Goal: Check status: Check status

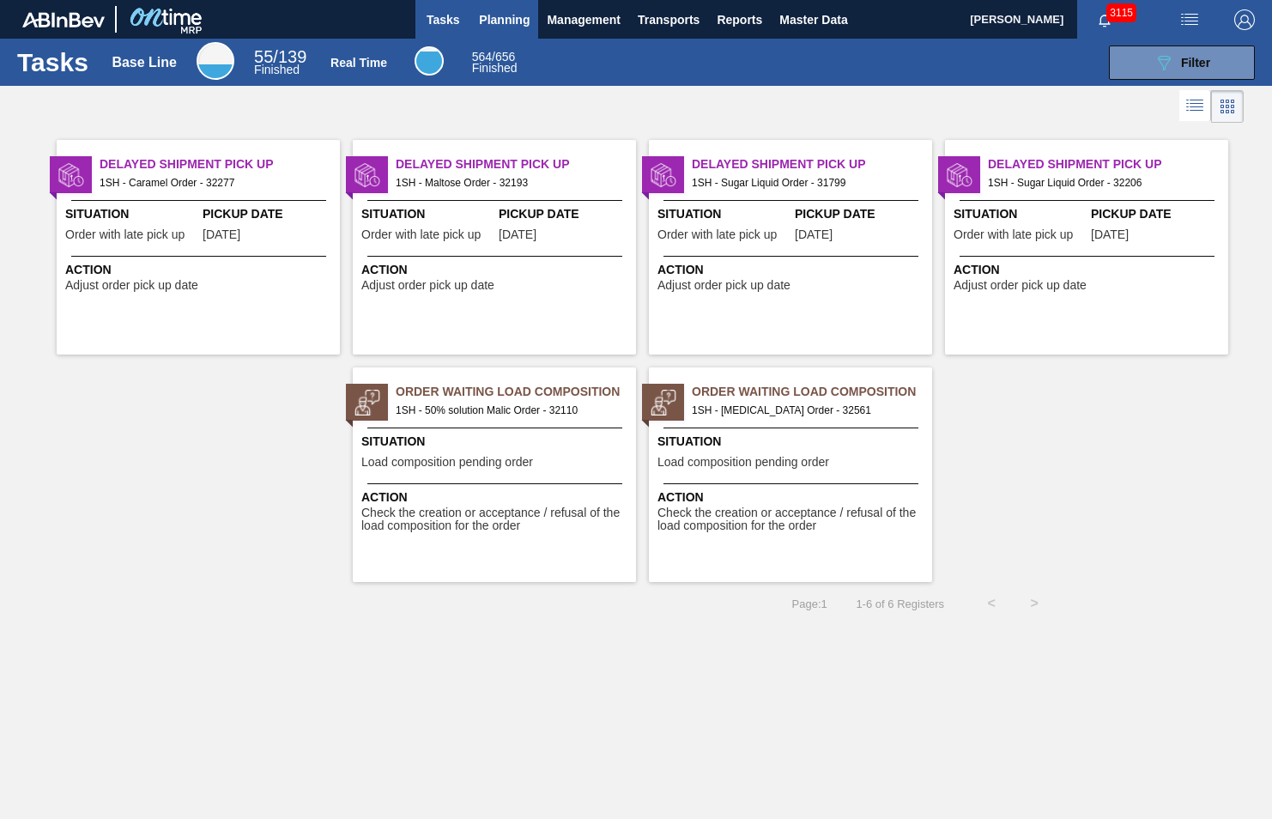
click at [513, 16] on span "Planning" at bounding box center [504, 19] width 51 height 21
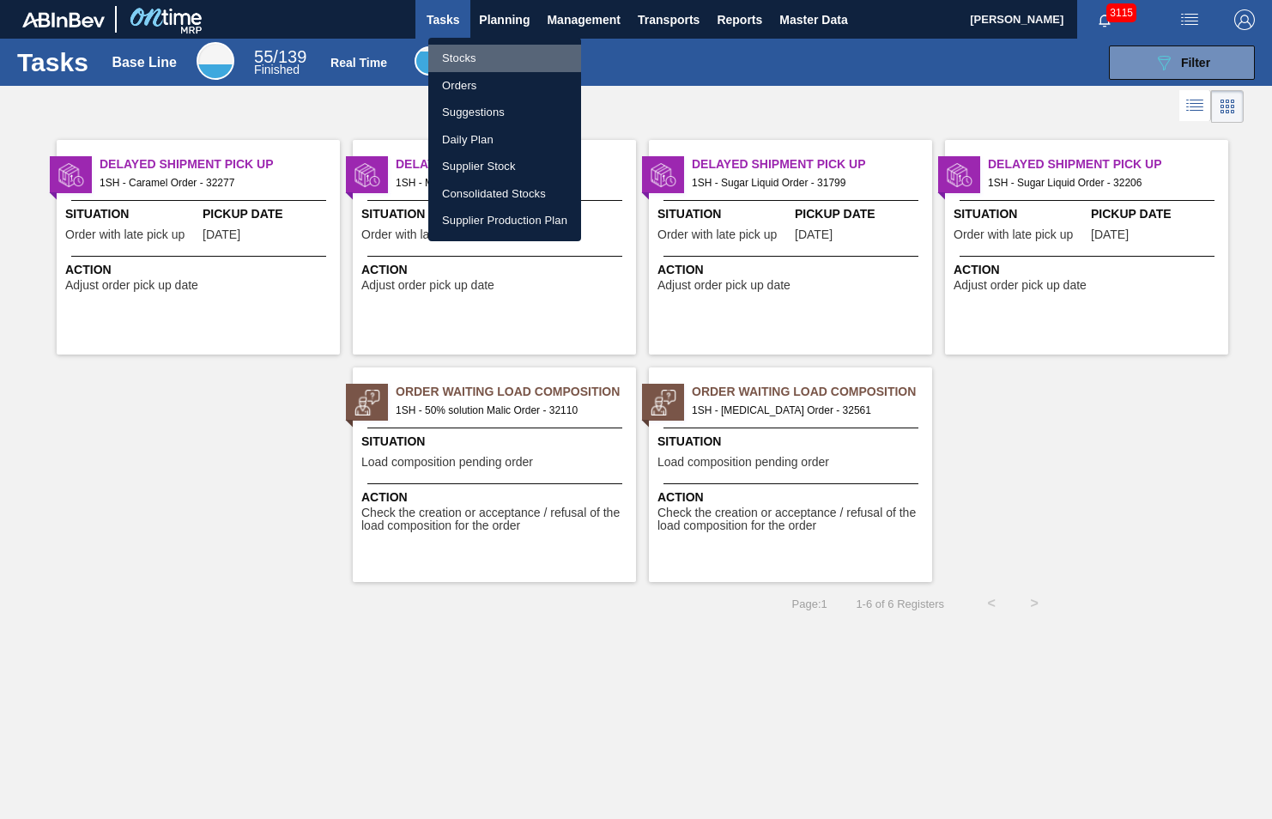
click at [472, 58] on li "Stocks" at bounding box center [504, 58] width 153 height 27
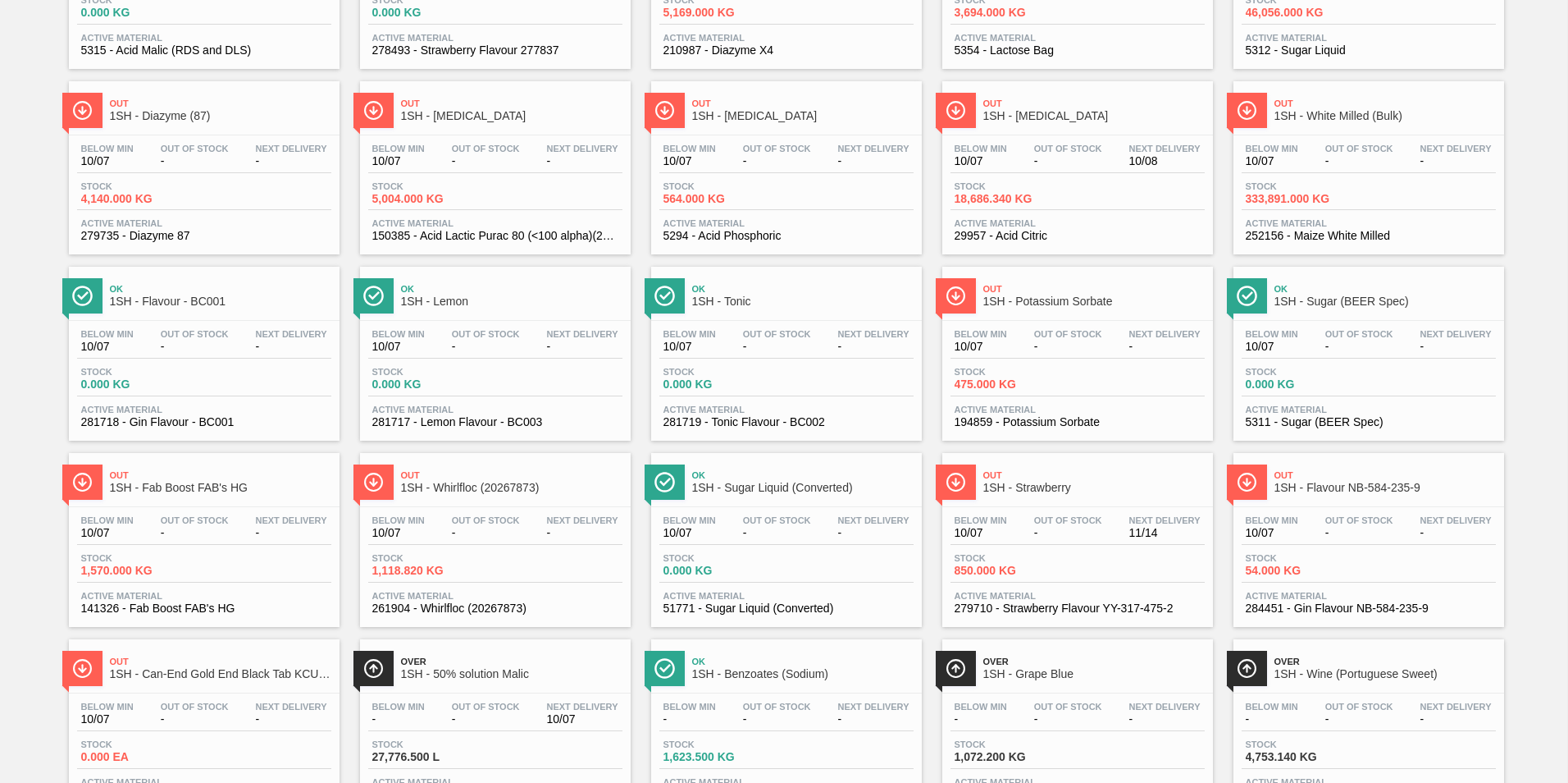
scroll to position [985, 0]
click at [443, 486] on span "1SH - Whirlfloc (20267873)" at bounding box center [512, 487] width 222 height 12
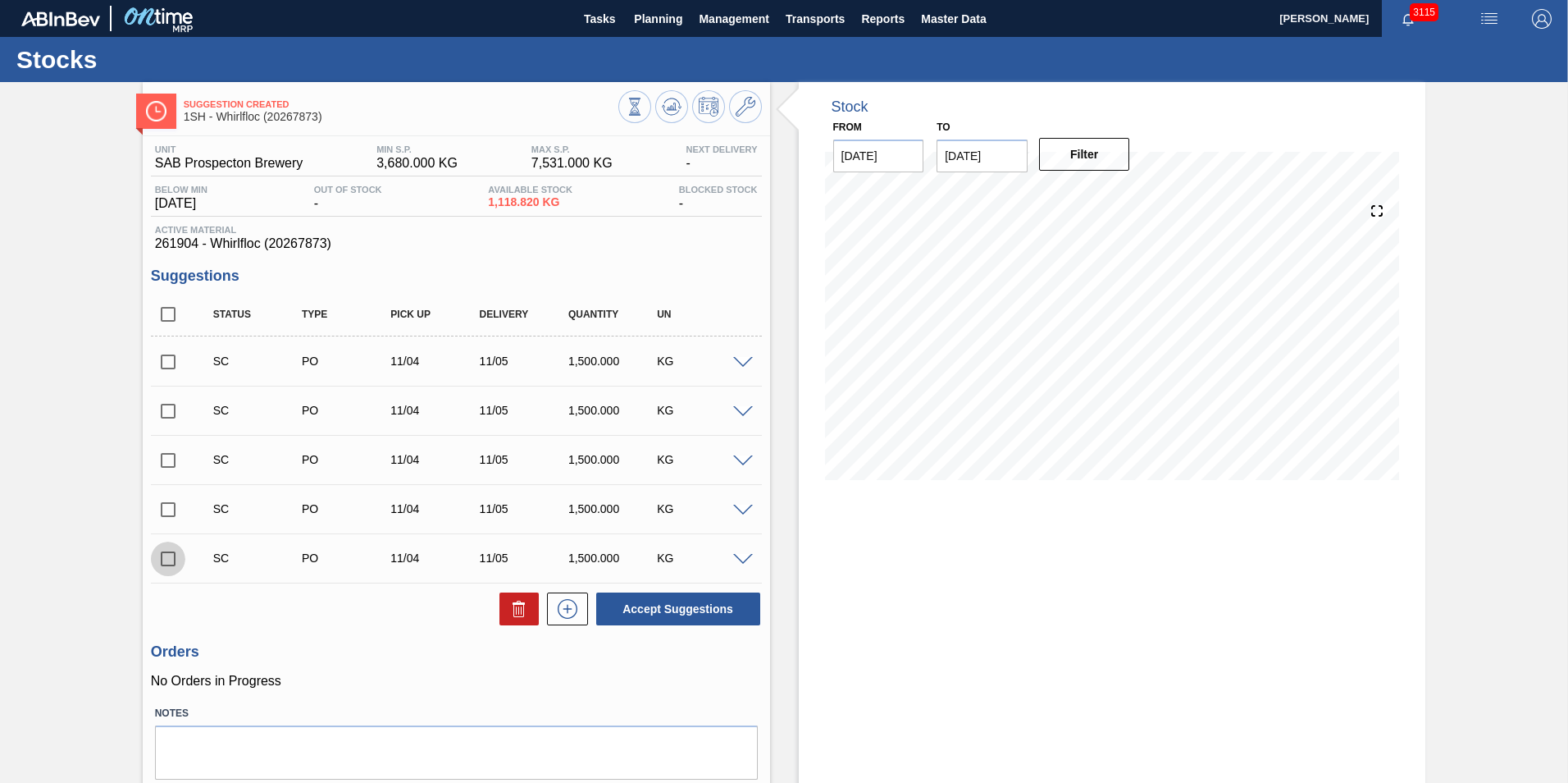
click at [165, 558] on input "checkbox" at bounding box center [168, 558] width 34 height 34
click at [634, 608] on button "Accept Suggestions" at bounding box center [678, 609] width 164 height 33
checkbox input "false"
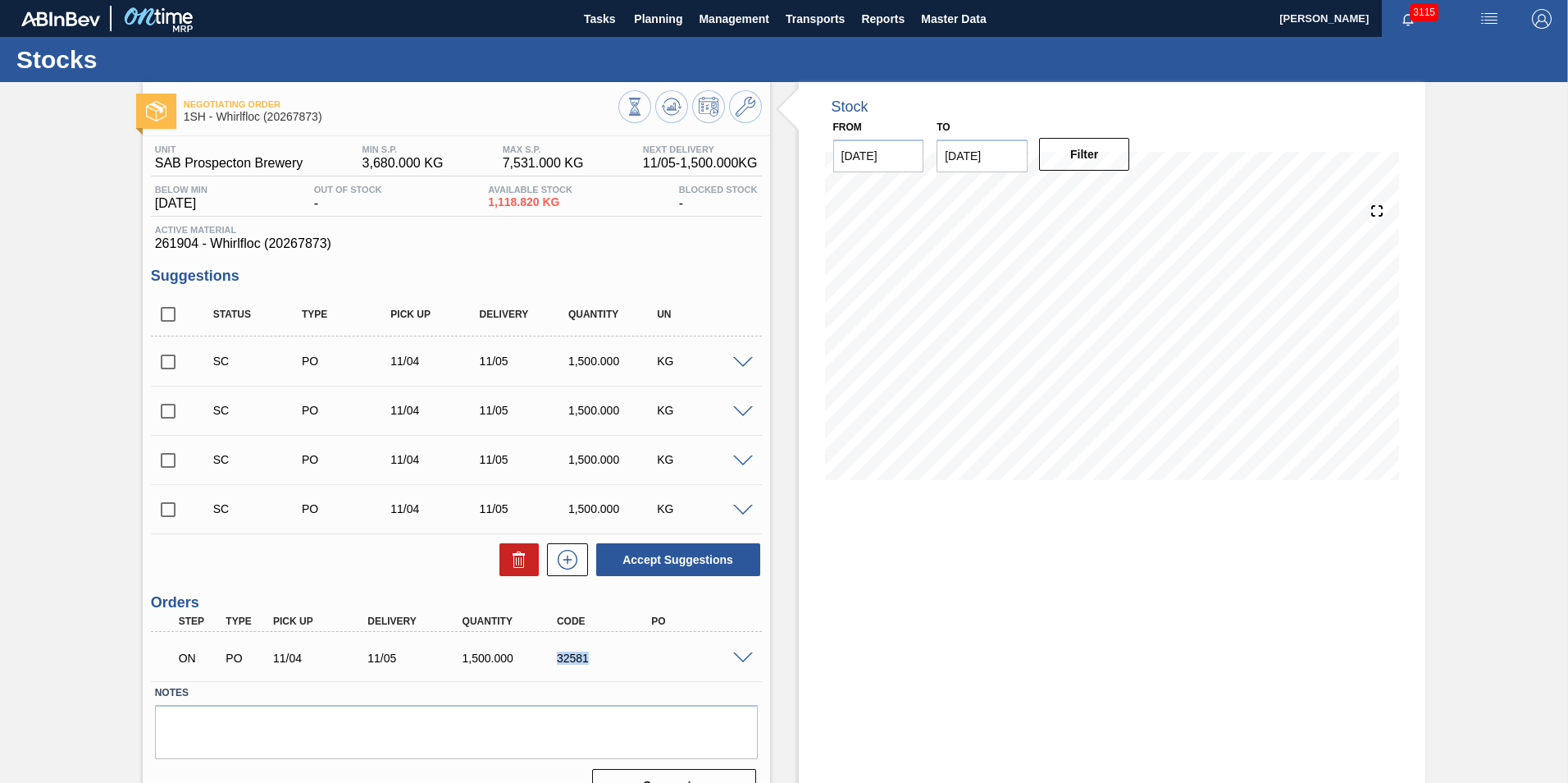
drag, startPoint x: 552, startPoint y: 659, endPoint x: 596, endPoint y: 666, distance: 44.6
click at [596, 666] on div "ON PO 11/04 11/05 1,500.000 32581" at bounding box center [452, 656] width 568 height 33
copy div "32581"
